Goal: Entertainment & Leisure: Consume media (video, audio)

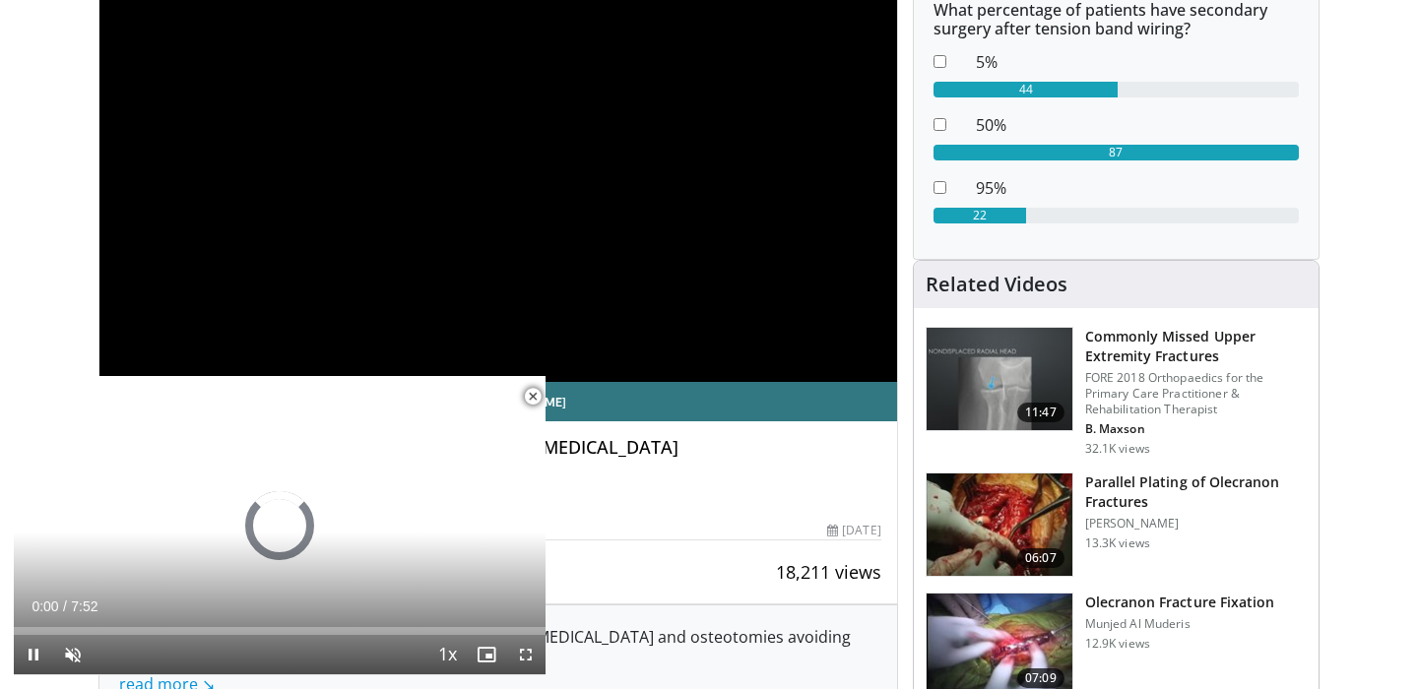
scroll to position [299, 0]
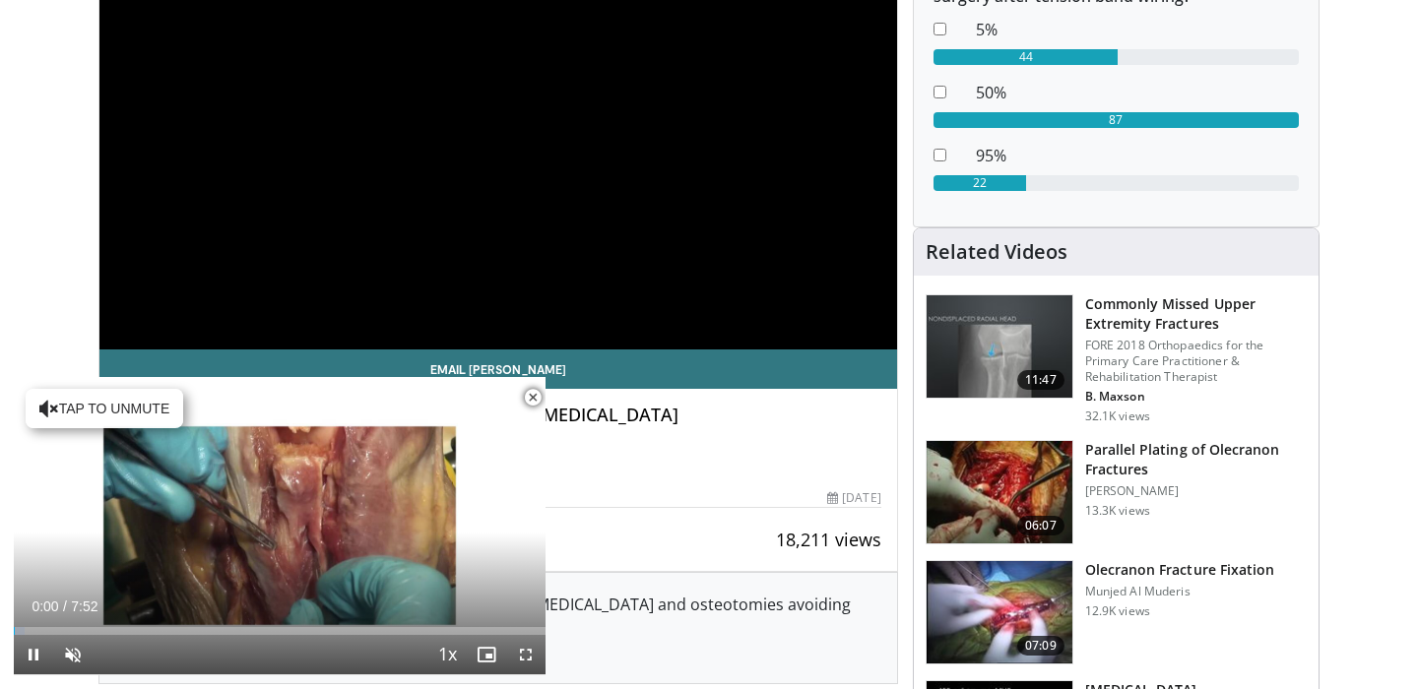
click at [536, 407] on span "Video Player" at bounding box center [532, 397] width 39 height 39
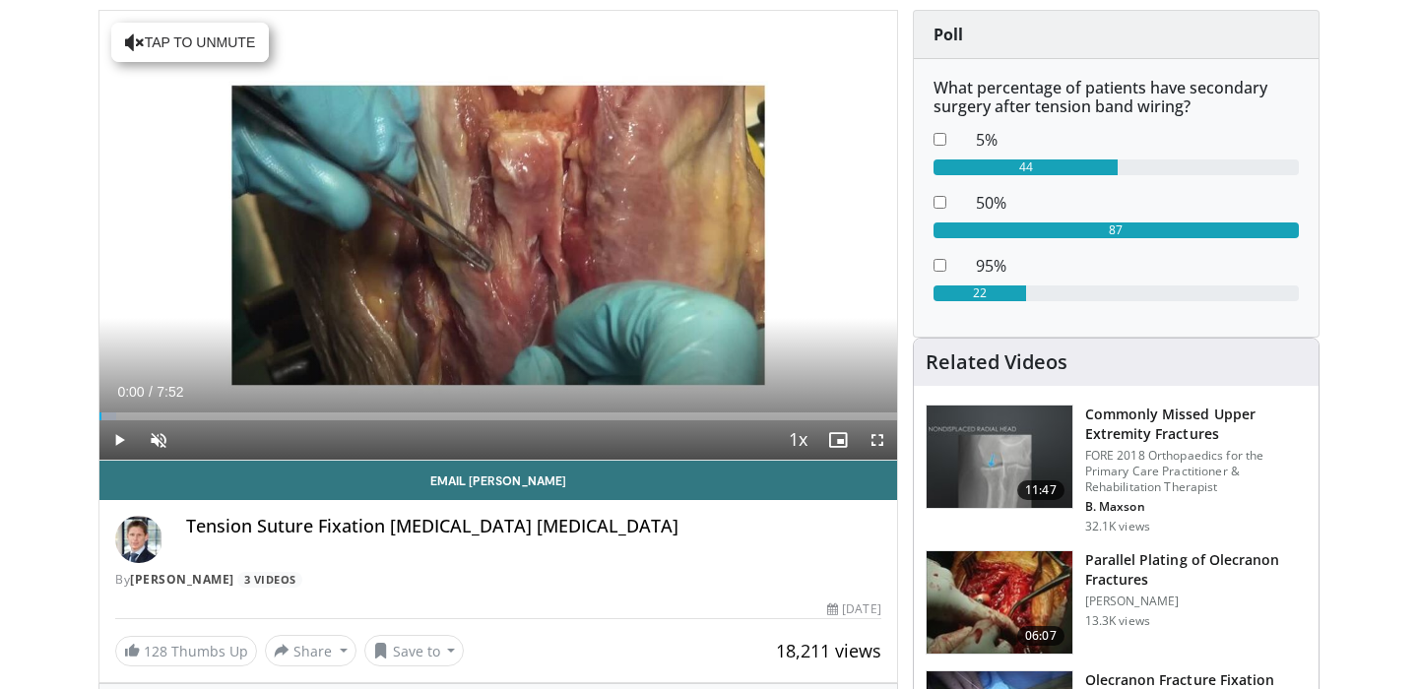
scroll to position [0, 0]
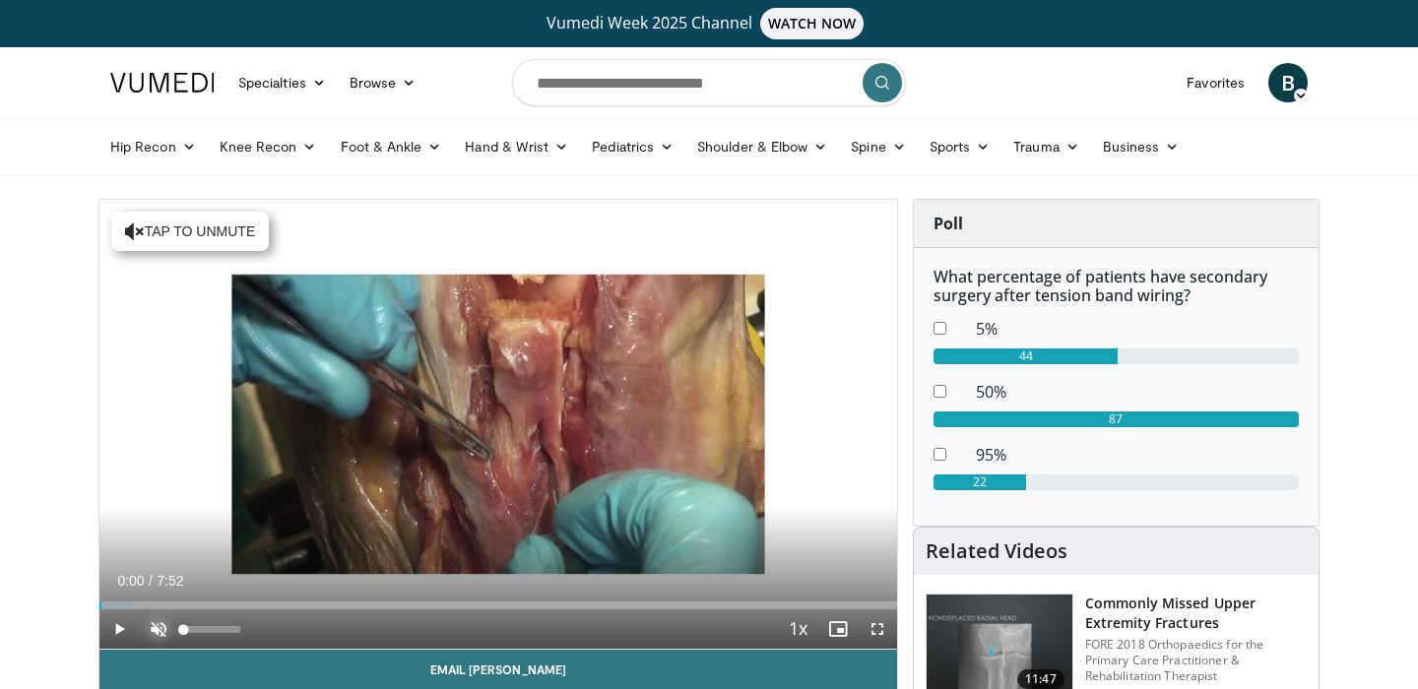
click at [162, 634] on span "Video Player" at bounding box center [158, 629] width 39 height 39
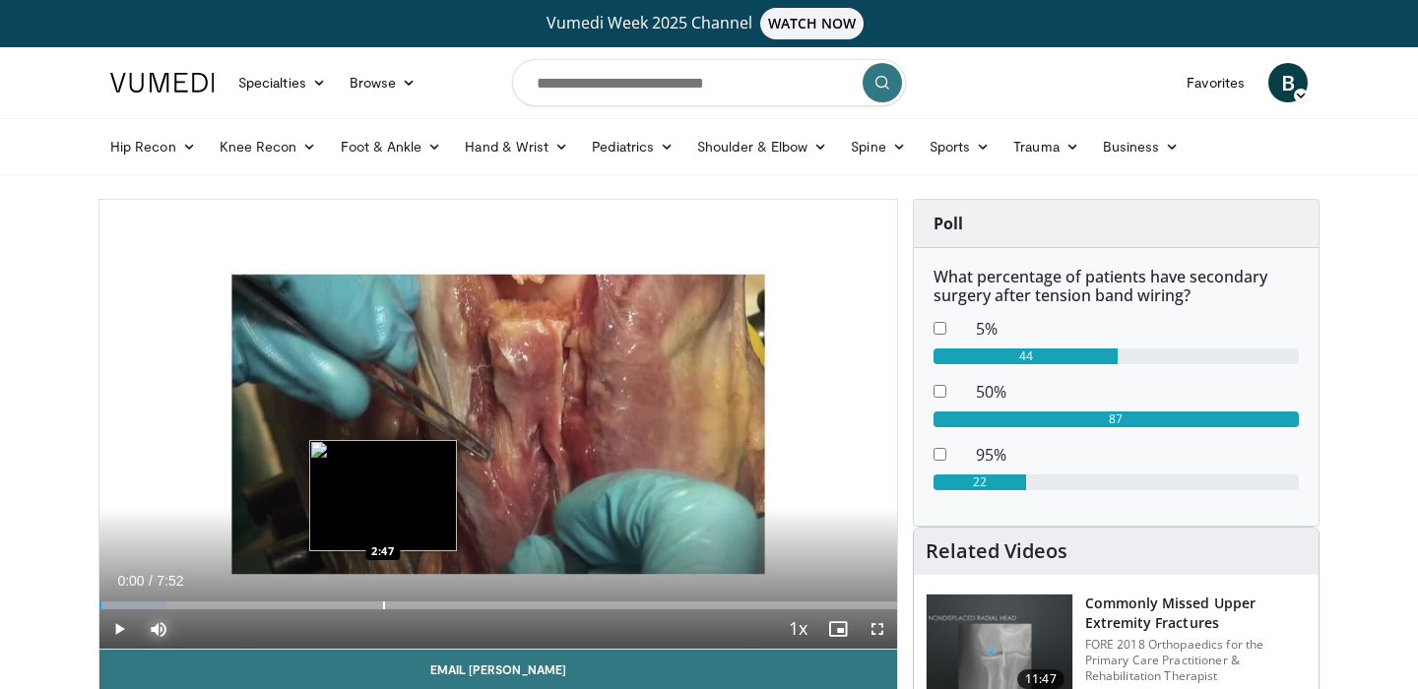
click at [382, 599] on div "Loaded : 8.44% 0:00 2:47" at bounding box center [498, 600] width 798 height 19
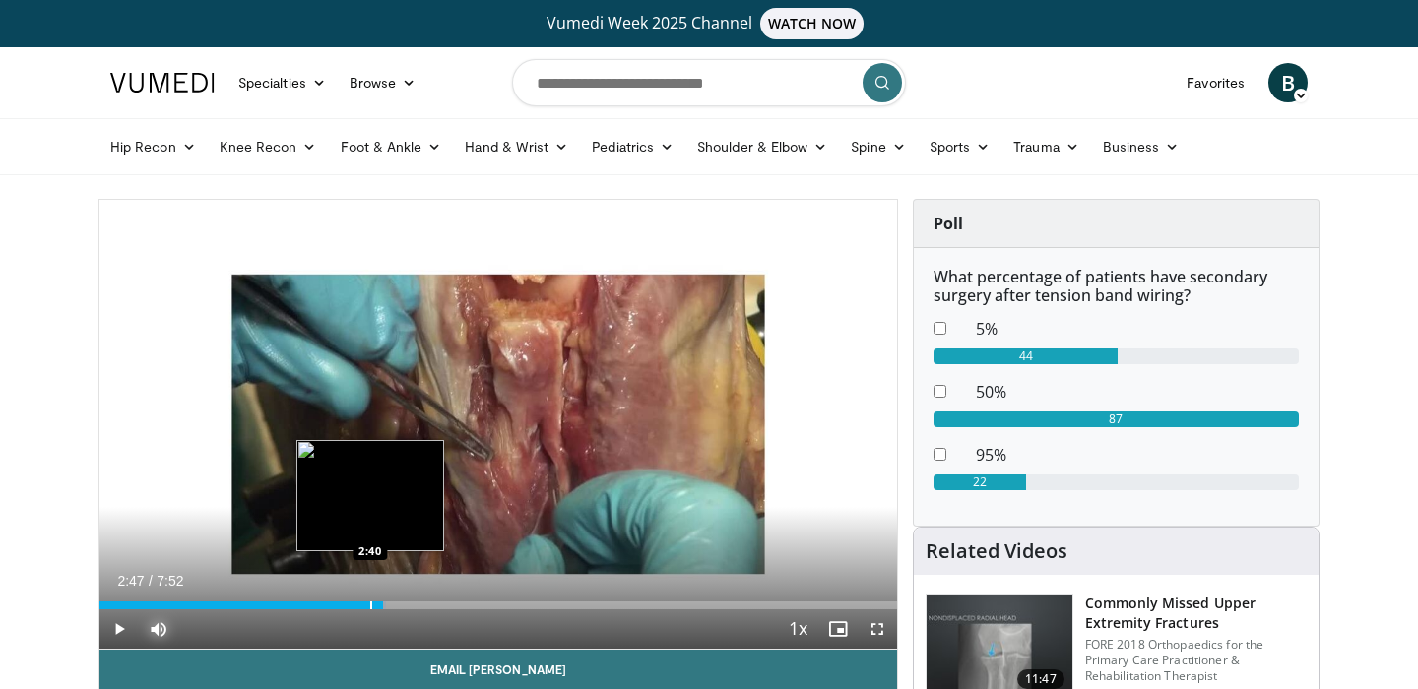
click at [370, 606] on div "Progress Bar" at bounding box center [371, 606] width 2 height 8
click at [351, 603] on div "Progress Bar" at bounding box center [352, 606] width 2 height 8
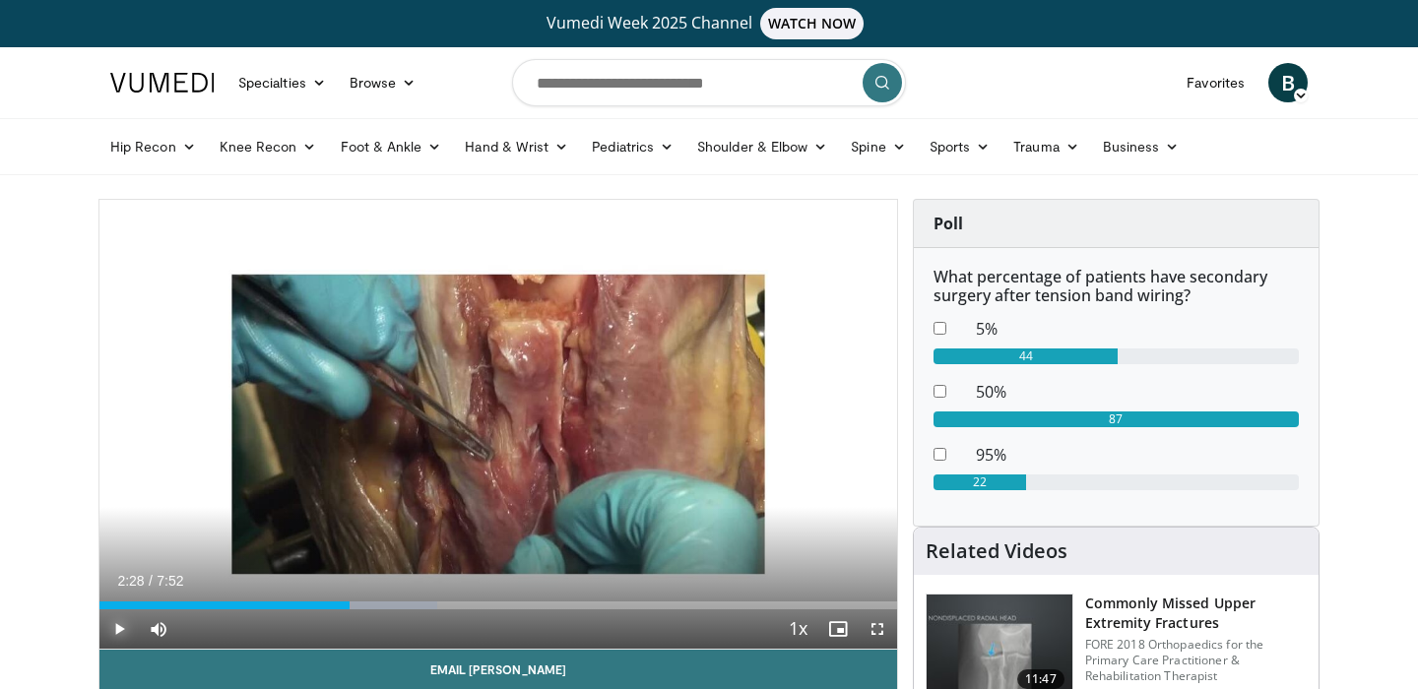
click at [114, 629] on span "Video Player" at bounding box center [118, 629] width 39 height 39
click at [126, 636] on span "Video Player" at bounding box center [118, 629] width 39 height 39
